Goal: Task Accomplishment & Management: Use online tool/utility

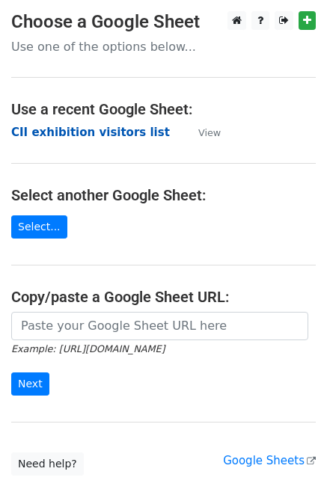
click at [57, 130] on strong "CII exhibition visitors list" at bounding box center [90, 132] width 159 height 13
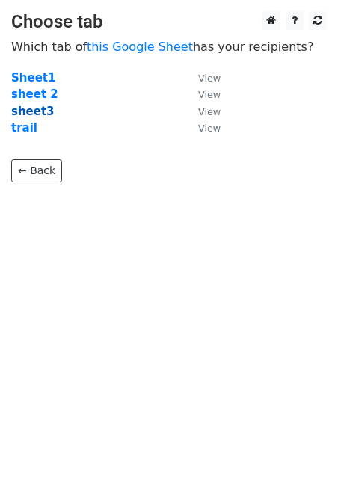
click at [33, 108] on strong "sheet3" at bounding box center [32, 111] width 43 height 13
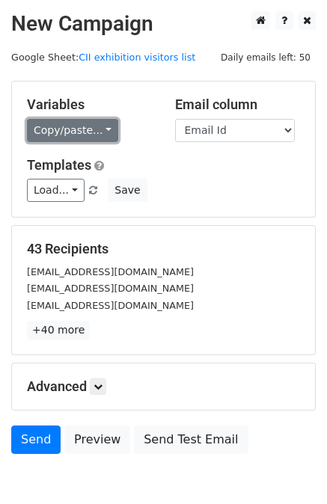
click at [52, 133] on link "Copy/paste..." at bounding box center [72, 130] width 91 height 23
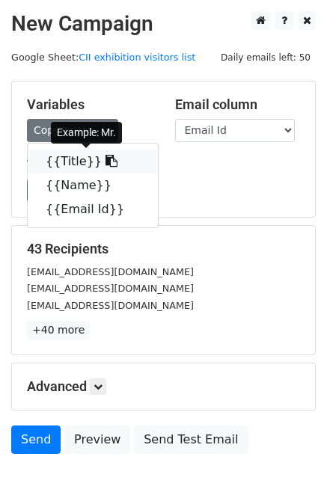
click at [60, 159] on link "{{Title}}" at bounding box center [93, 162] width 130 height 24
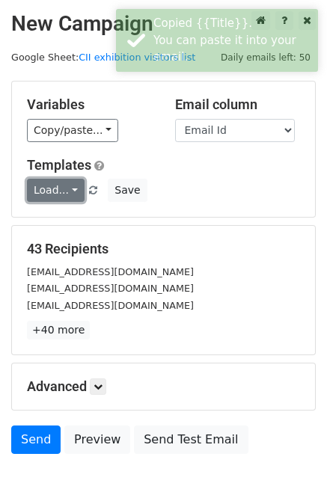
click at [43, 191] on link "Load..." at bounding box center [56, 190] width 58 height 23
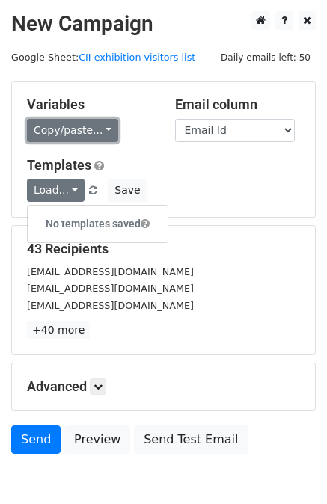
click at [52, 129] on link "Copy/paste..." at bounding box center [72, 130] width 91 height 23
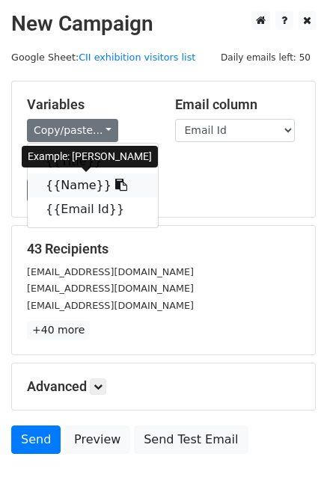
click at [56, 186] on link "{{Name}}" at bounding box center [93, 185] width 130 height 24
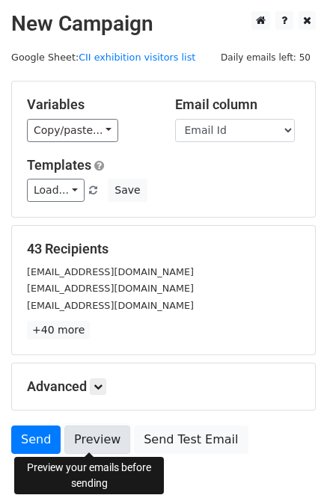
click at [80, 438] on link "Preview" at bounding box center [97, 439] width 66 height 28
click at [90, 440] on link "Preview" at bounding box center [97, 439] width 66 height 28
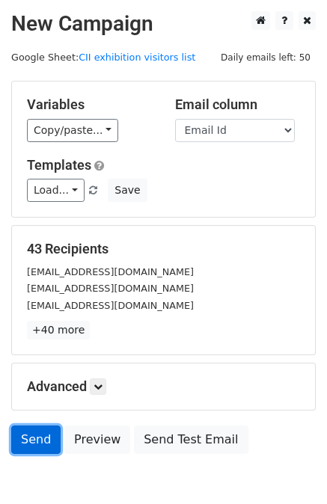
click at [25, 437] on link "Send" at bounding box center [35, 439] width 49 height 28
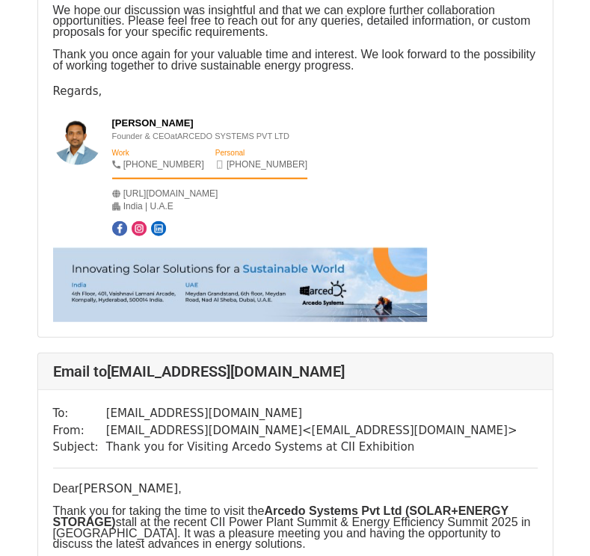
scroll to position [4785, 0]
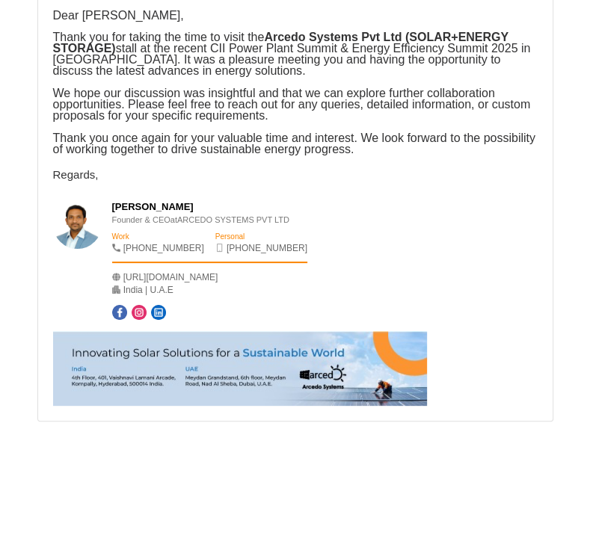
scroll to position [23782, 0]
